Goal: Navigation & Orientation: Go to known website

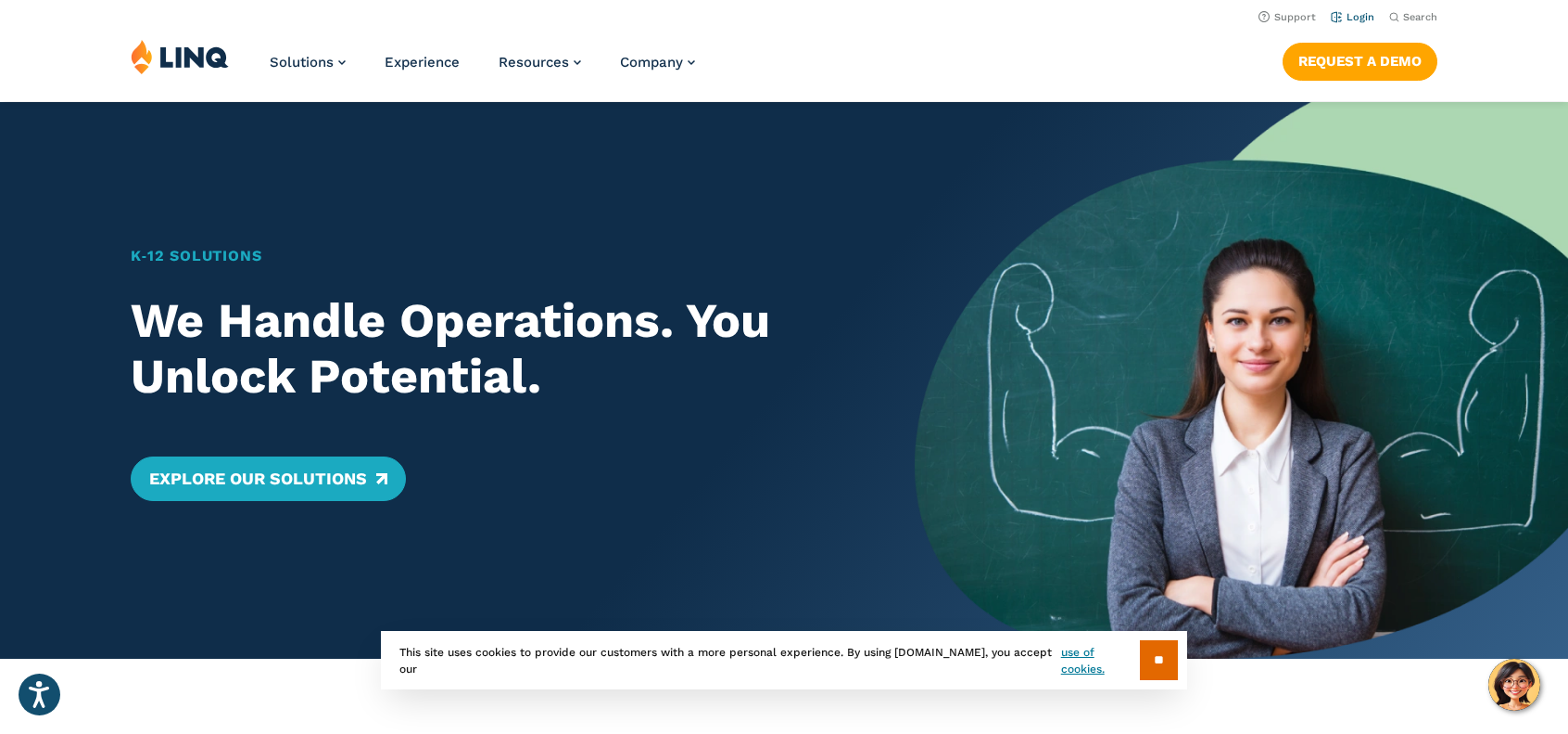
click at [1356, 17] on link "Login" at bounding box center [1352, 17] width 43 height 12
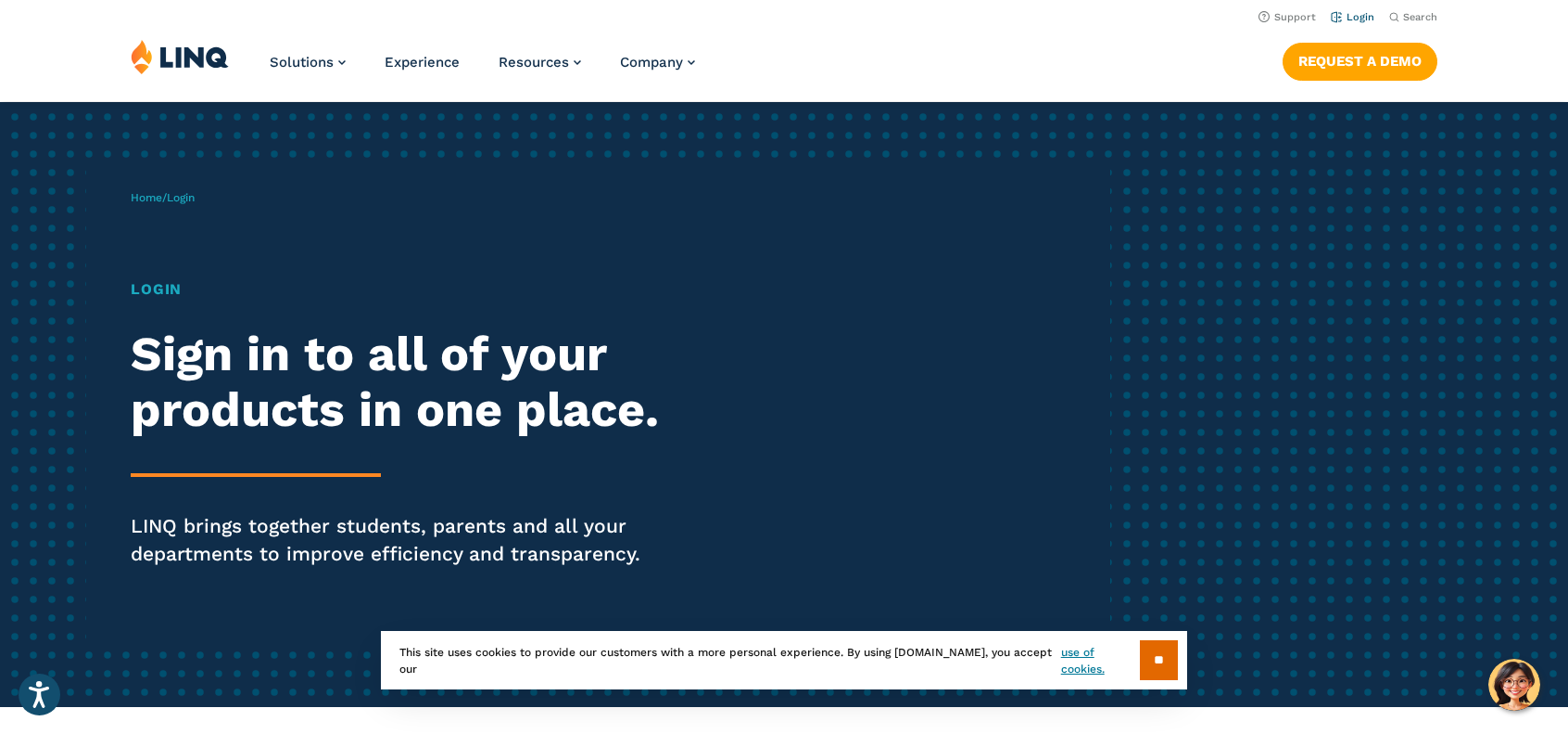
click at [1341, 24] on link "Login" at bounding box center [1352, 17] width 43 height 12
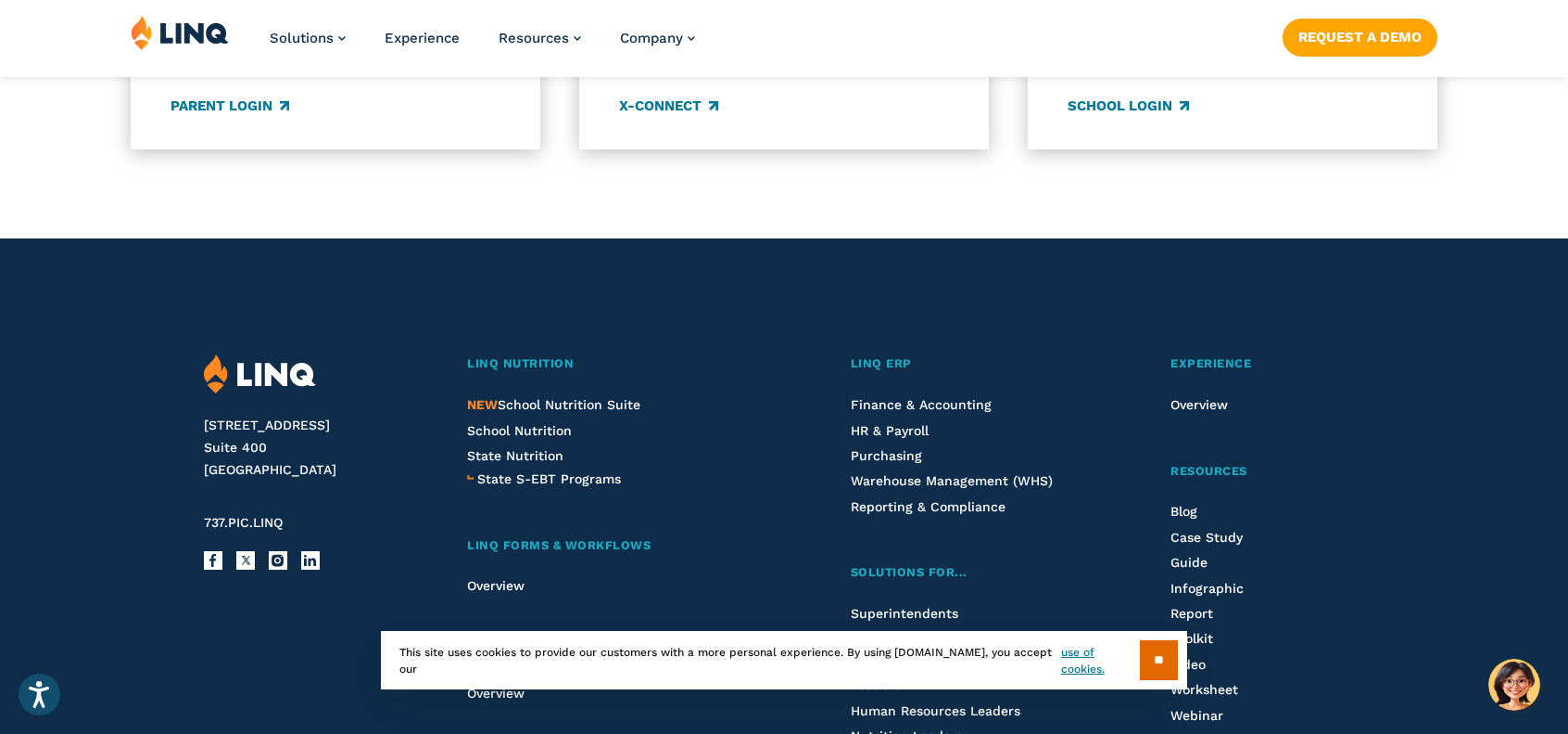
scroll to position [1893, 0]
